Goal: Task Accomplishment & Management: Use online tool/utility

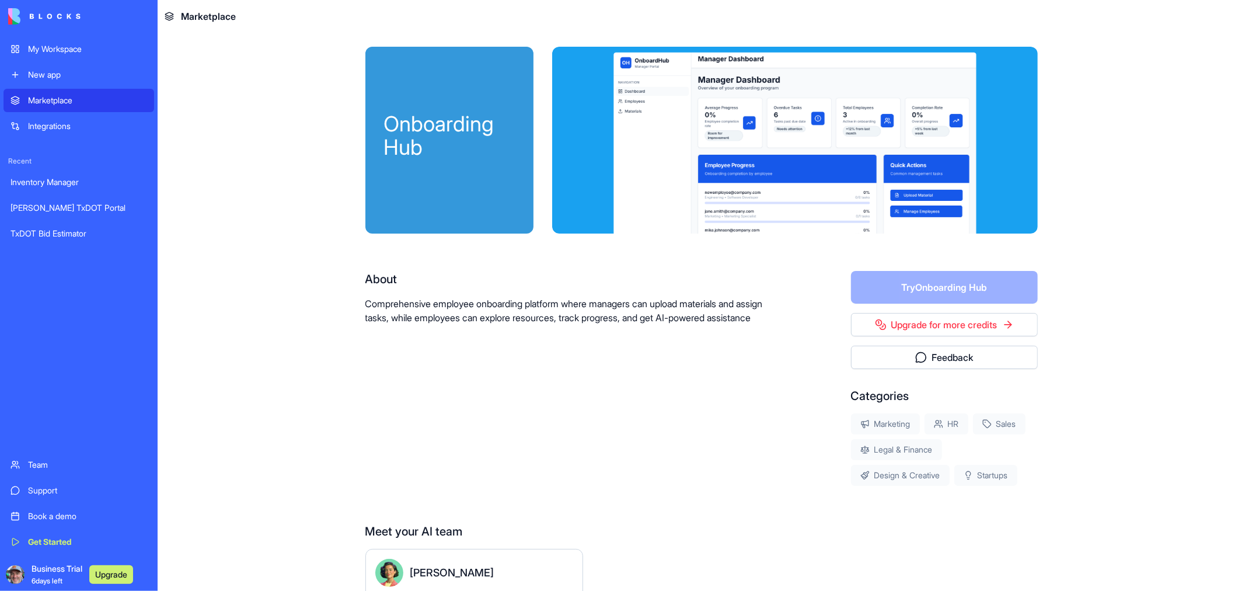
click at [46, 187] on div "Inventory Manager" at bounding box center [79, 182] width 137 height 12
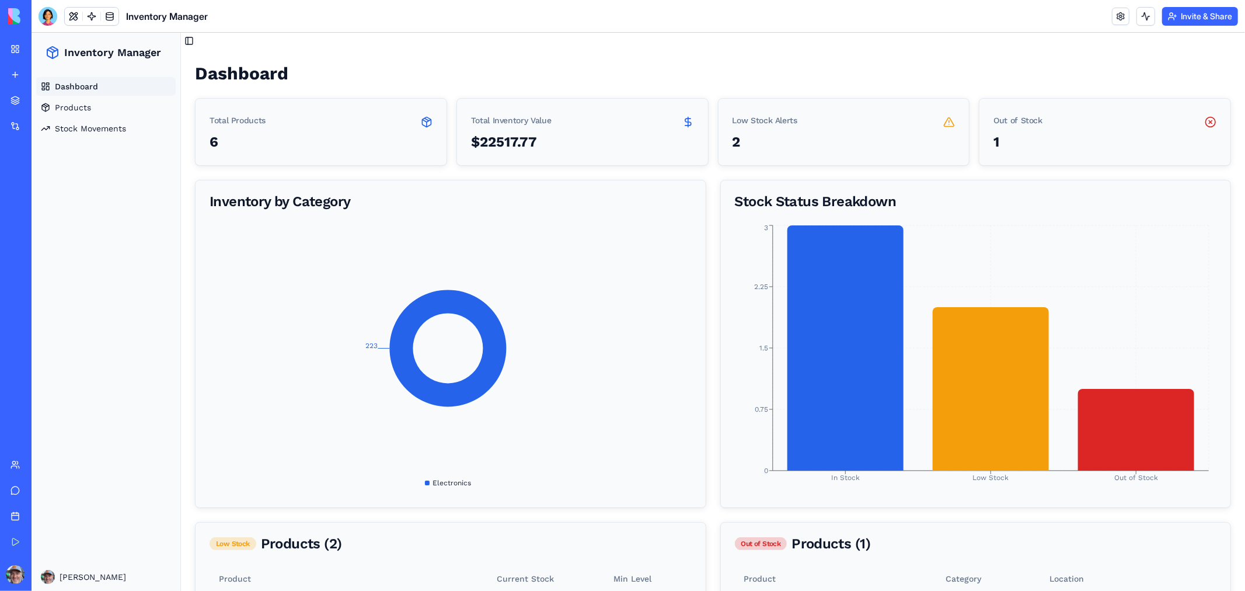
click at [32, 206] on div "[PERSON_NAME] TxDOT Portal" at bounding box center [27, 208] width 33 height 12
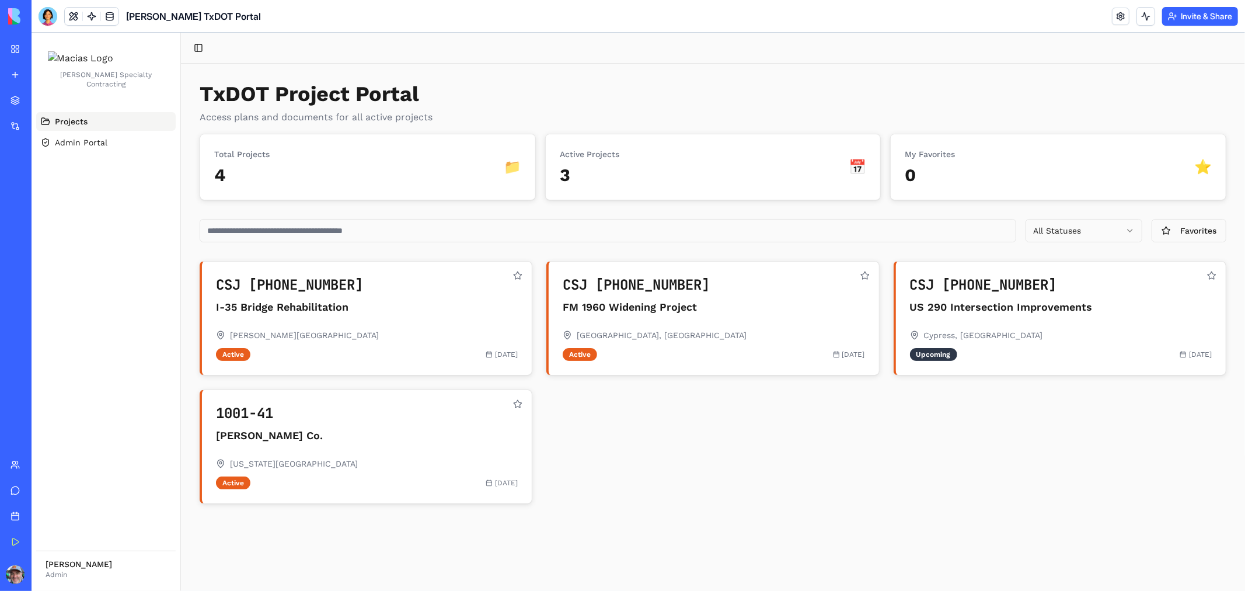
click at [790, 458] on div "CSJ [PHONE_NUMBER] I-35 Bridge Rehabilitation [GEOGRAPHIC_DATA][PERSON_NAME][GE…" at bounding box center [712, 381] width 1027 height 243
click at [66, 148] on span "Admin Portal" at bounding box center [80, 142] width 53 height 12
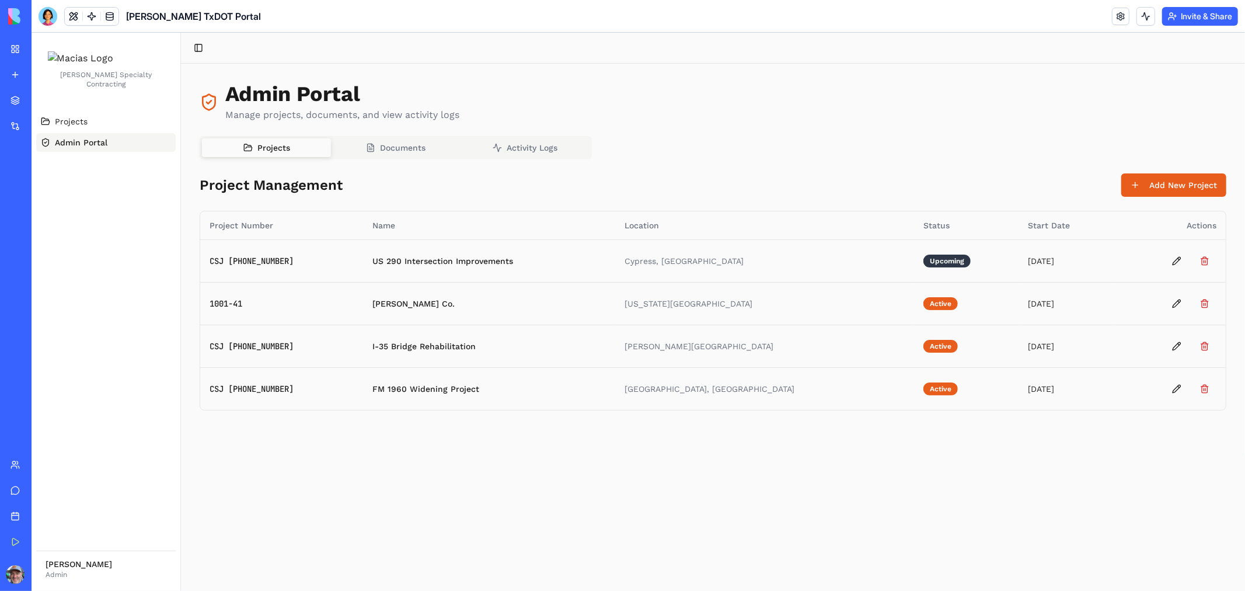
click at [43, 229] on div "TxDOT Bid Estimator" at bounding box center [27, 234] width 33 height 12
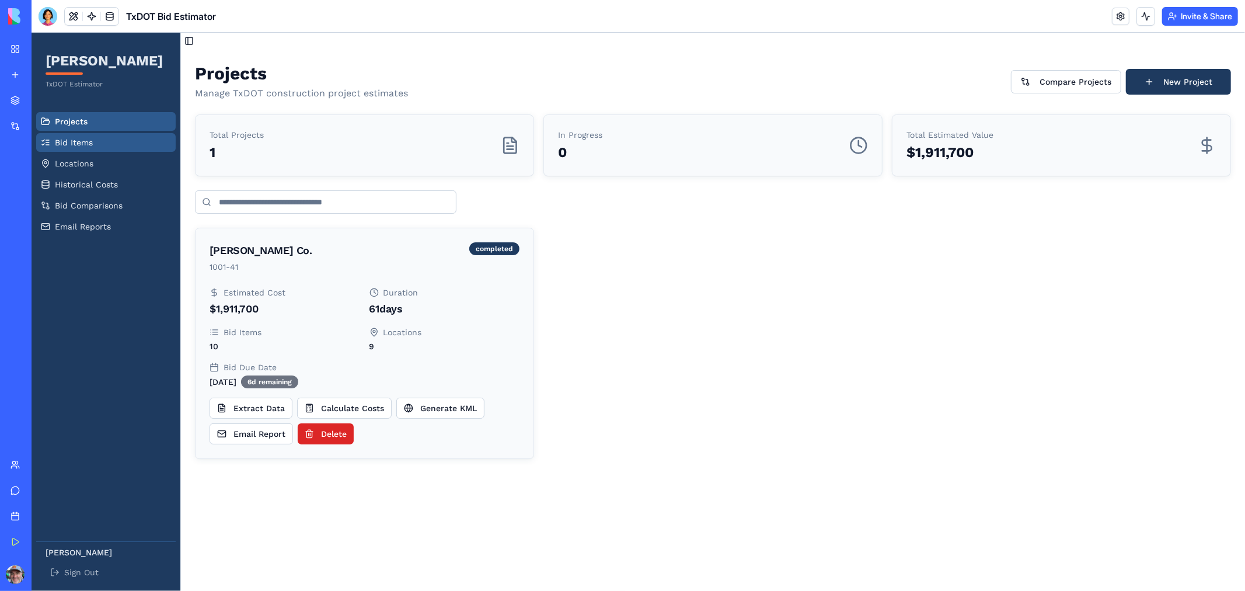
click at [82, 143] on span "Bid Items" at bounding box center [73, 142] width 38 height 12
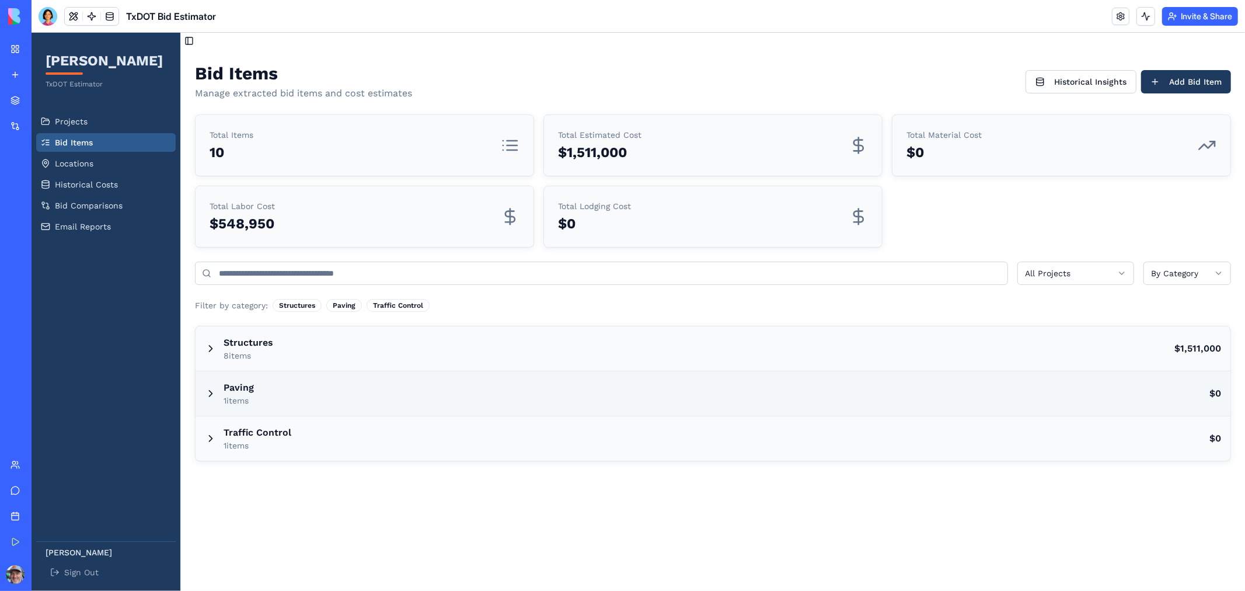
click at [876, 392] on div "Paving 1 items $0" at bounding box center [712, 393] width 1035 height 44
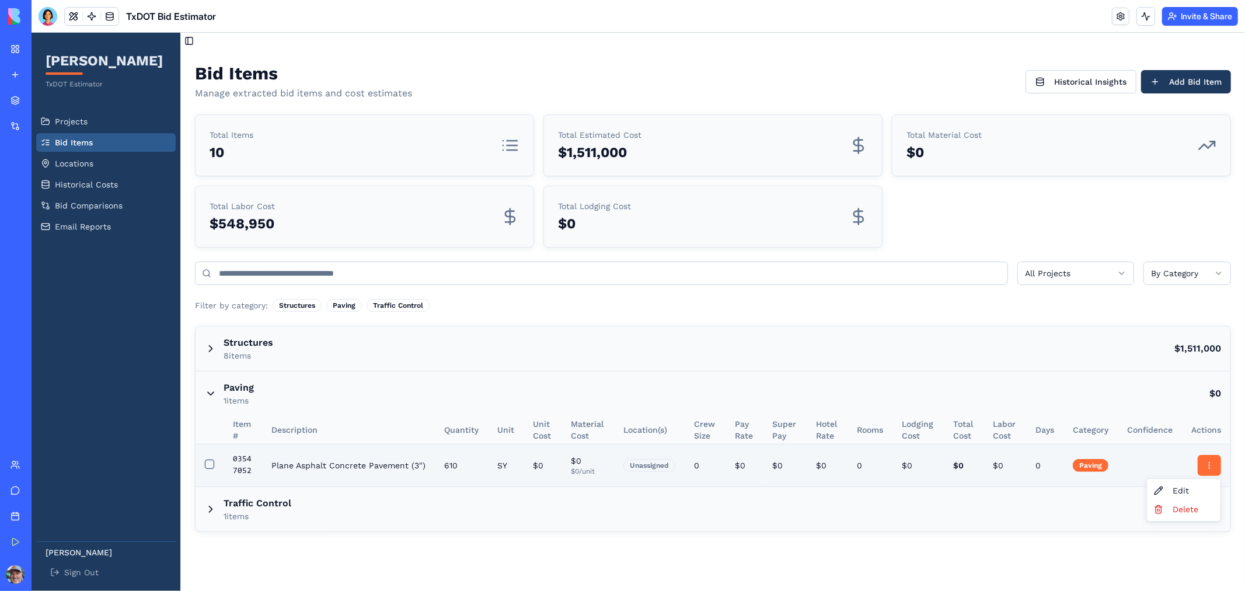
click at [1205, 466] on html "[PERSON_NAME] TxDOT Estimator Projects Bid Items Locations Historical Costs Bid…" at bounding box center [637, 311] width 1213 height 558
click at [1176, 508] on div "Delete" at bounding box center [1183, 508] width 69 height 19
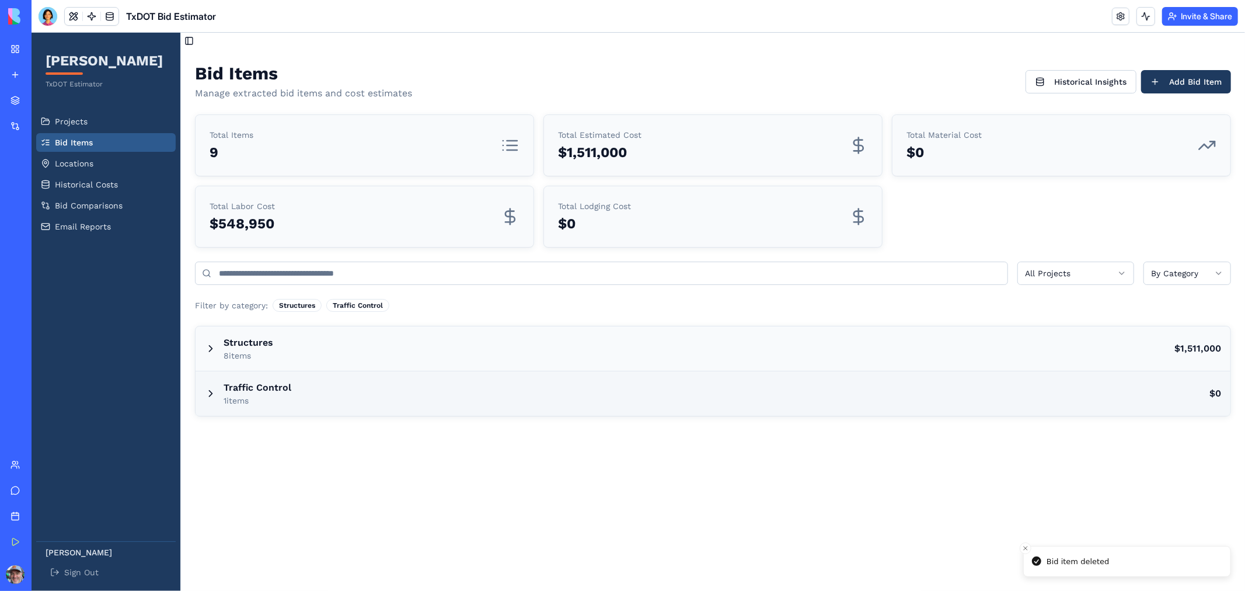
click at [1199, 392] on div "Traffic Control 1 items $0" at bounding box center [712, 393] width 1035 height 44
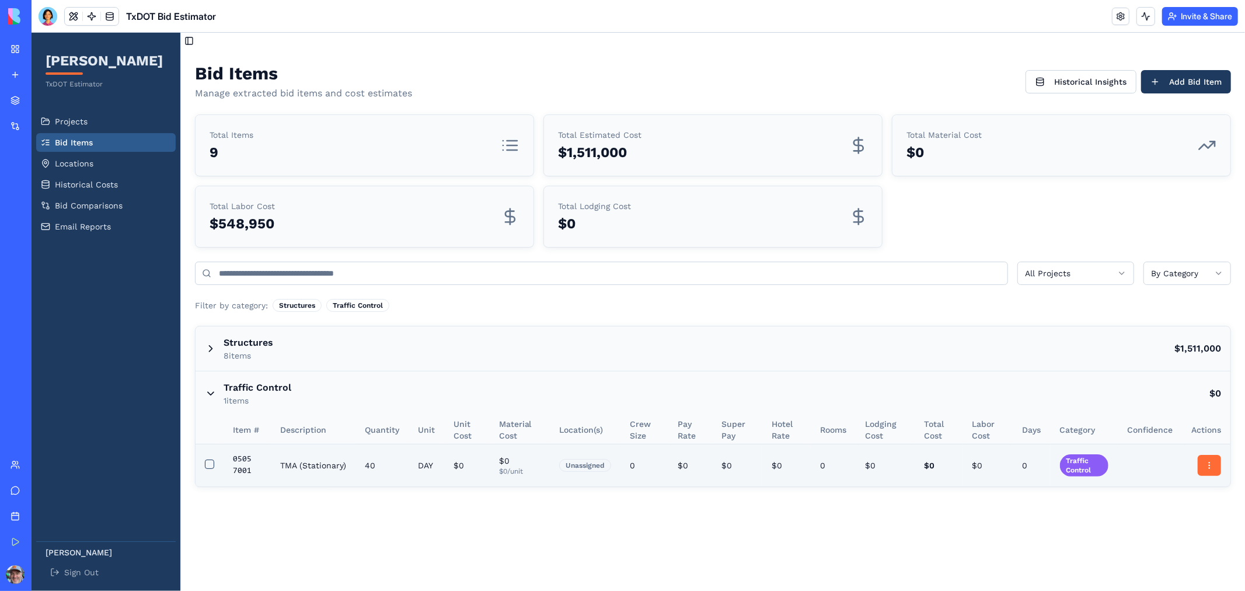
click at [1211, 468] on html "[PERSON_NAME] TxDOT Estimator Projects Bid Items Locations Historical Costs Bid…" at bounding box center [637, 311] width 1213 height 558
click at [1181, 507] on div "Delete" at bounding box center [1183, 508] width 69 height 19
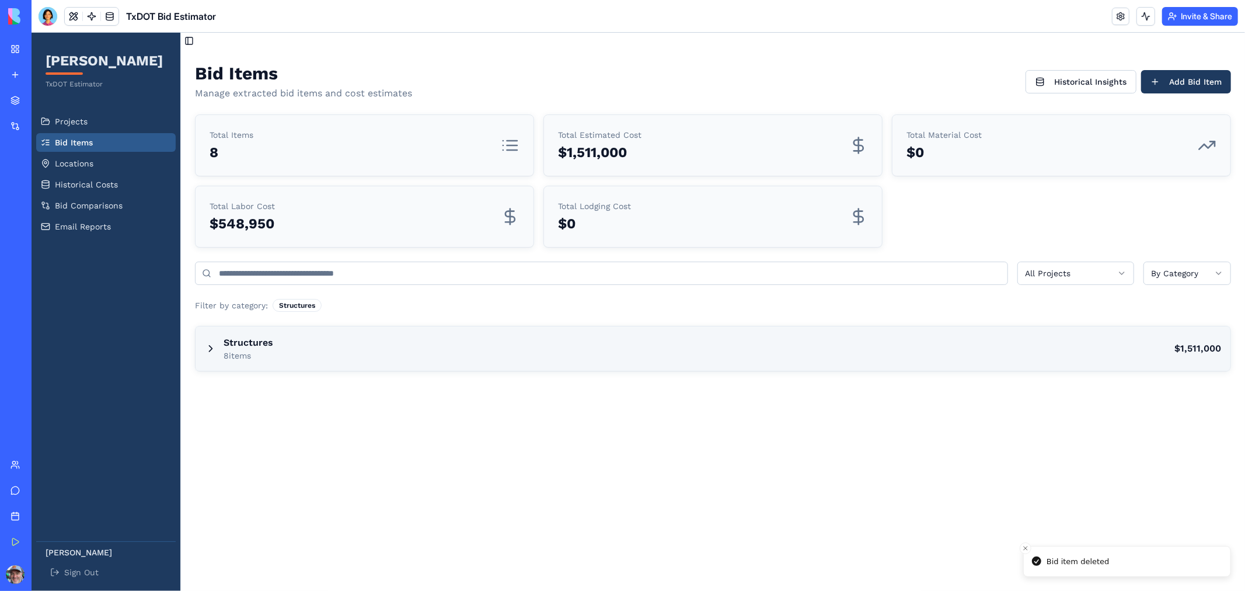
click at [302, 351] on div "Structures 8 items $1,511,000" at bounding box center [712, 348] width 1035 height 44
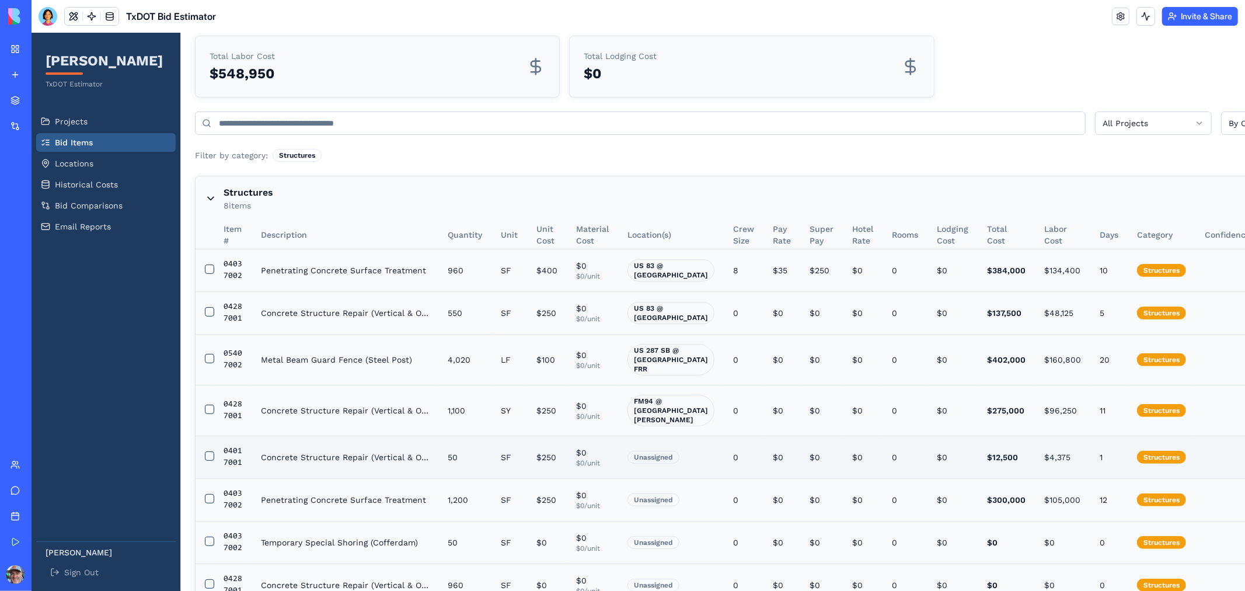
scroll to position [208, 0]
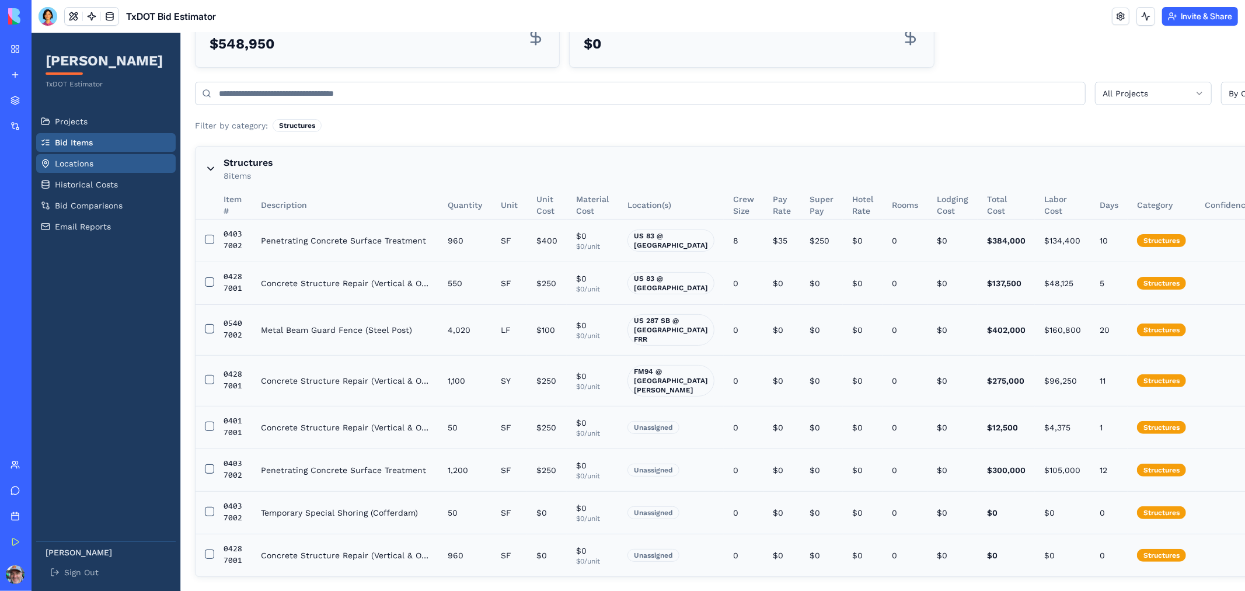
click at [84, 163] on span "Locations" at bounding box center [73, 163] width 39 height 12
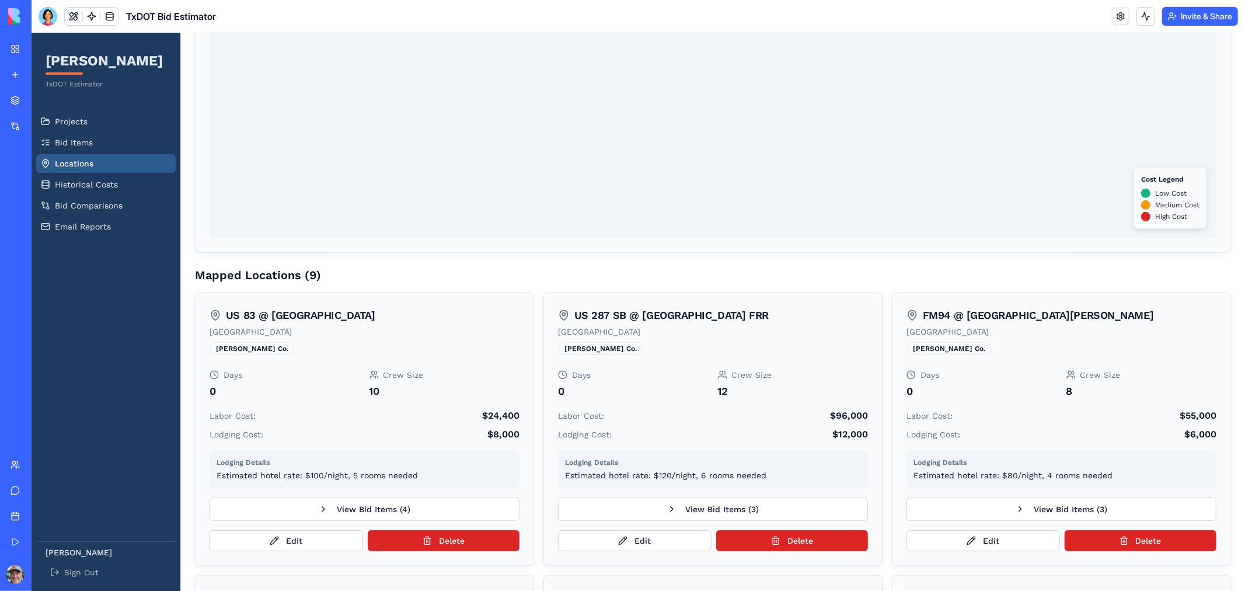
scroll to position [305, 0]
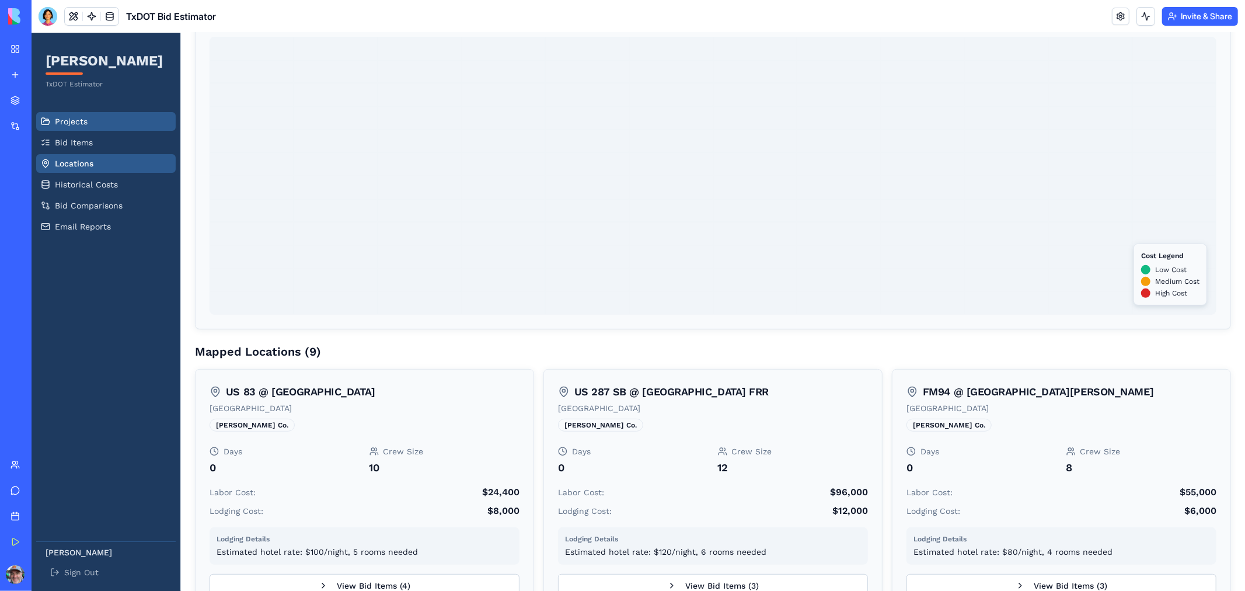
click at [64, 116] on span "Projects" at bounding box center [70, 121] width 33 height 12
